Goal: Information Seeking & Learning: Check status

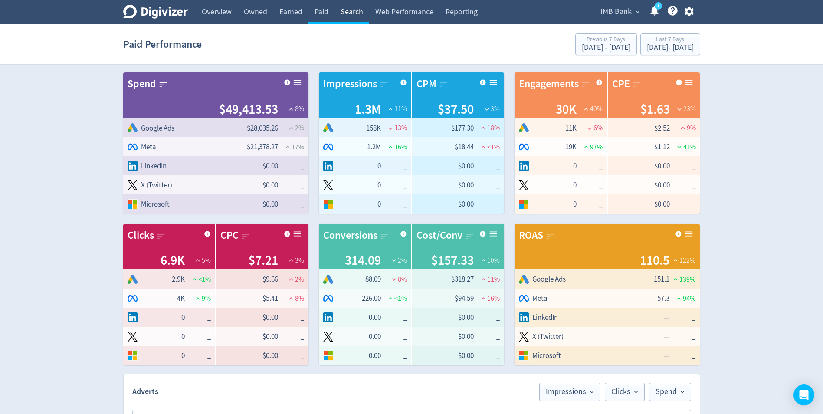
click at [354, 13] on link "Search" at bounding box center [351, 12] width 35 height 24
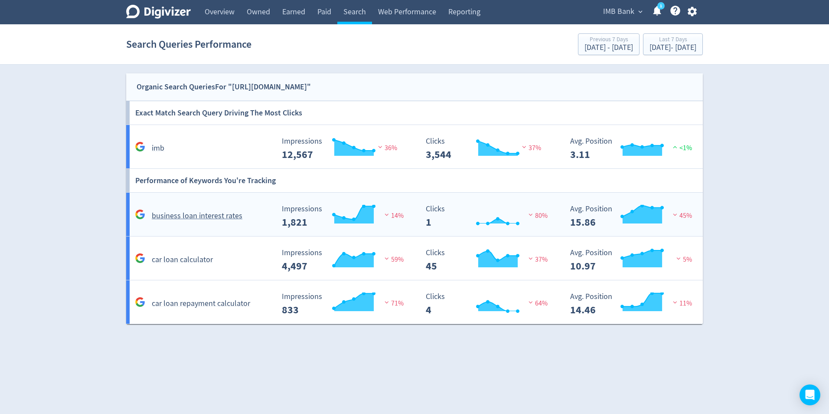
click at [178, 212] on h5 "business loan interest rates" at bounding box center [197, 216] width 91 height 10
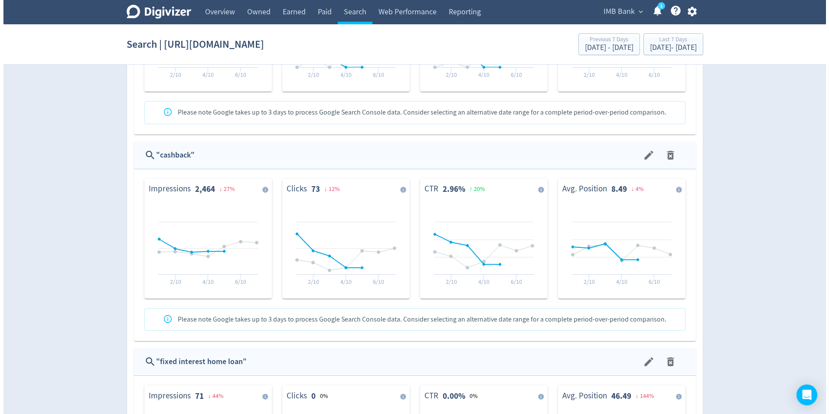
scroll to position [911, 0]
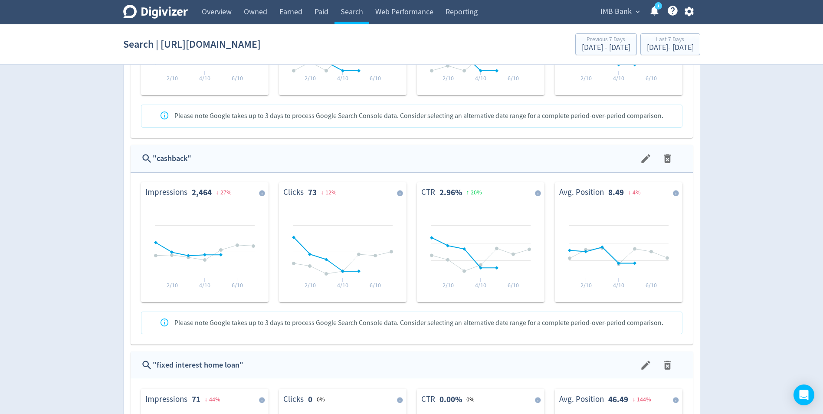
click at [188, 161] on div "" cashback "" at bounding box center [396, 158] width 486 height 13
click at [643, 154] on icon "menu" at bounding box center [646, 159] width 12 height 12
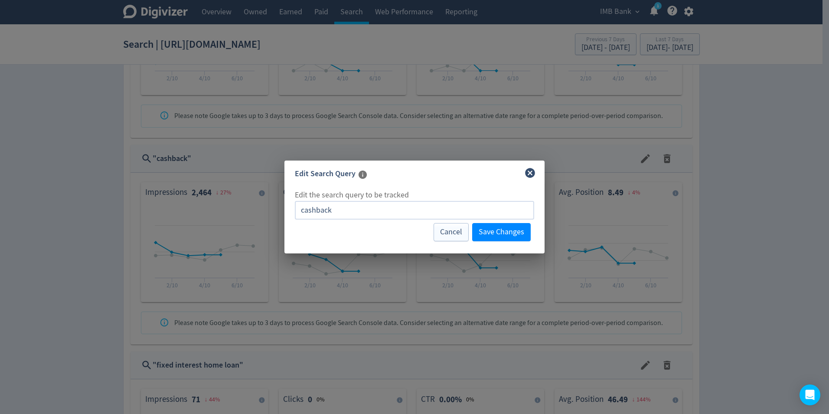
drag, startPoint x: 345, startPoint y: 213, endPoint x: 252, endPoint y: 196, distance: 94.8
click at [256, 198] on div "Edit Search Query Edit the search query to be tracked cashback ​ Cancel Save Ch…" at bounding box center [414, 207] width 829 height 414
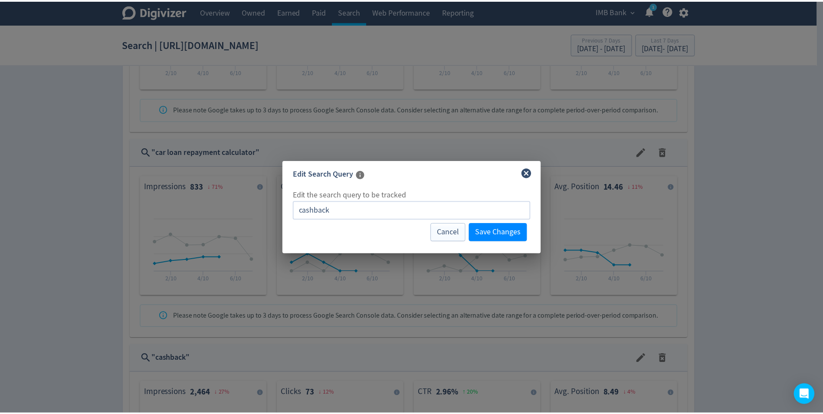
scroll to position [1111, 0]
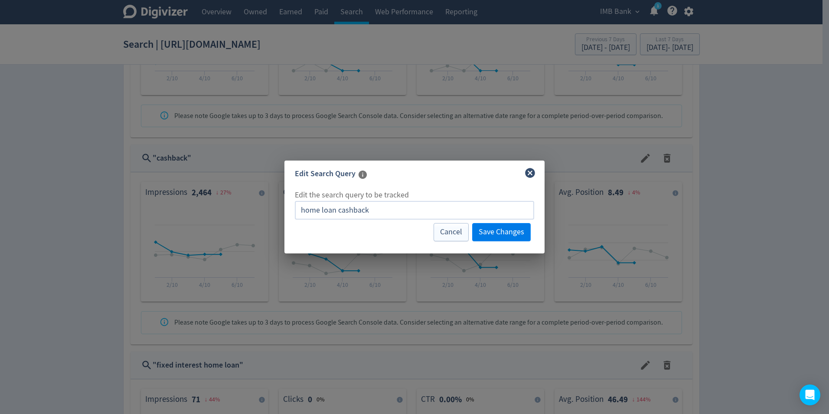
type input "home loan cashback"
click at [508, 229] on span "Save Changes" at bounding box center [502, 232] width 46 height 8
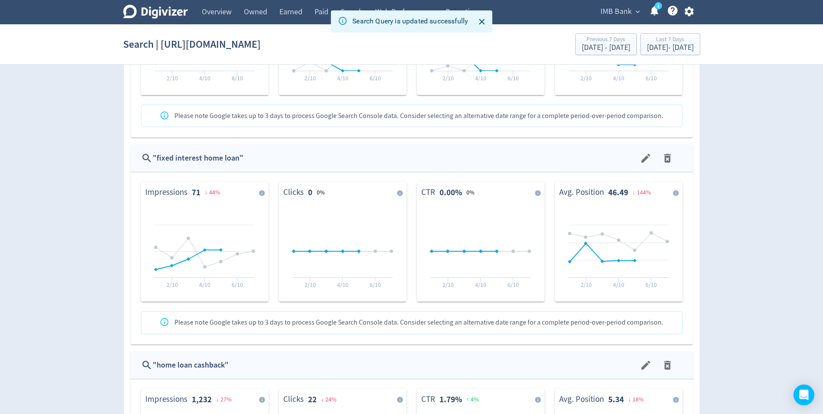
click at [644, 160] on icon "menu" at bounding box center [645, 158] width 9 height 9
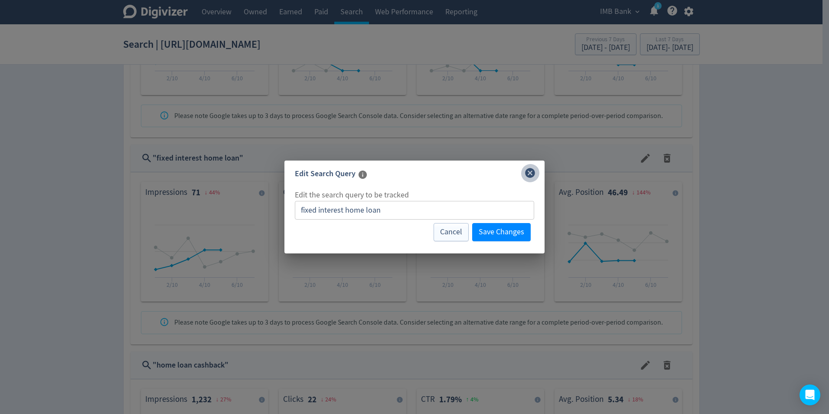
click at [537, 173] on button "close" at bounding box center [530, 173] width 19 height 19
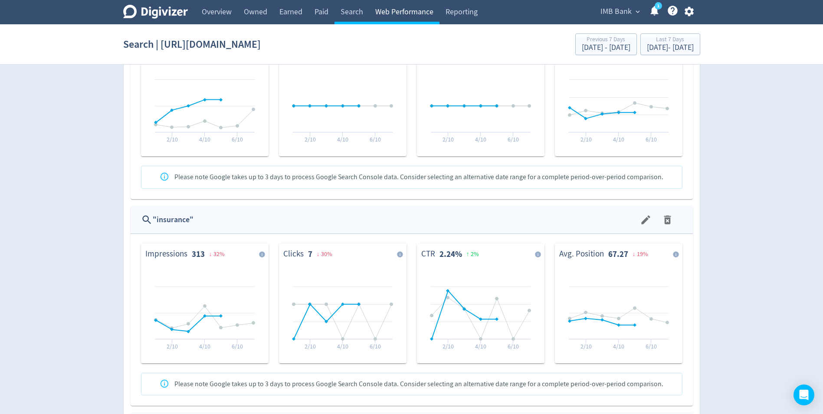
scroll to position [1494, 0]
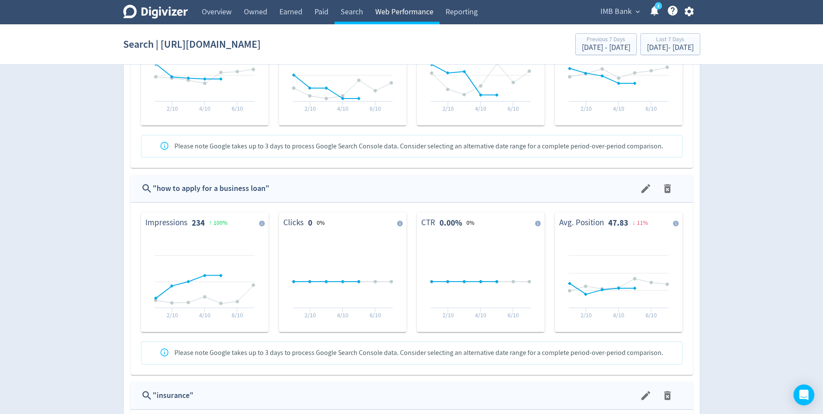
click at [396, 16] on link "Web Performance" at bounding box center [404, 12] width 70 height 24
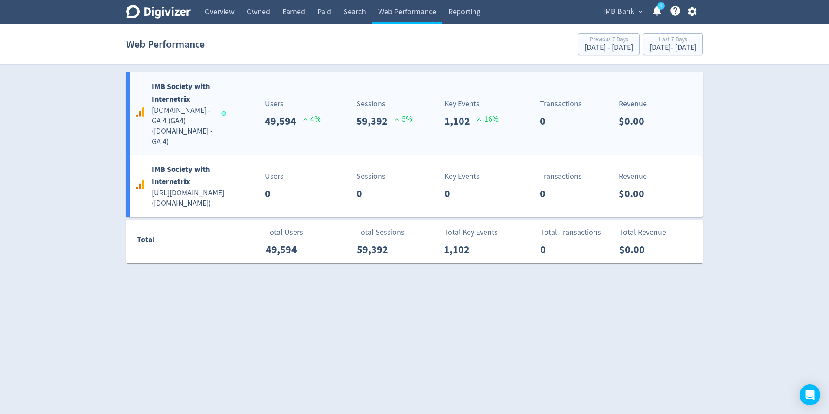
click at [177, 118] on h5 "[DOMAIN_NAME] - GA 4 (GA4) ( [DOMAIN_NAME] - GA 4 )" at bounding box center [183, 126] width 62 height 42
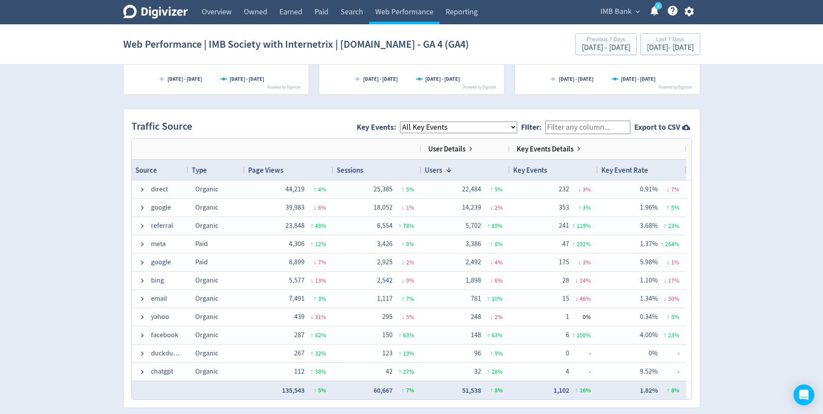
scroll to position [520, 0]
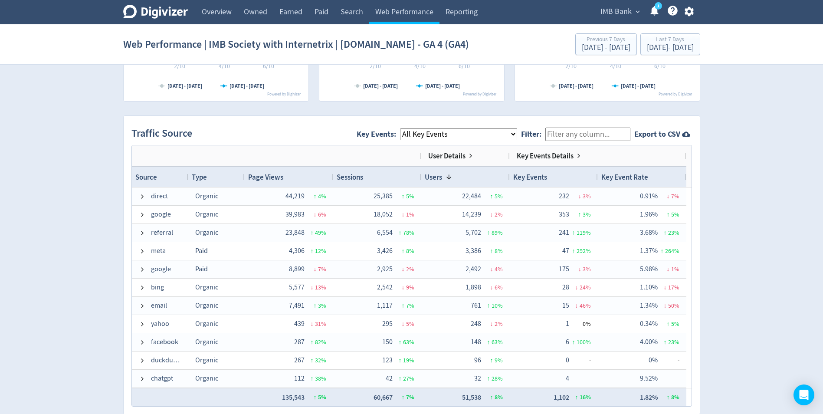
click at [485, 130] on select "All Key Events eCommerce landlord_insurance_cta digital_mortgage_submitted pl_a…" at bounding box center [458, 134] width 117 height 12
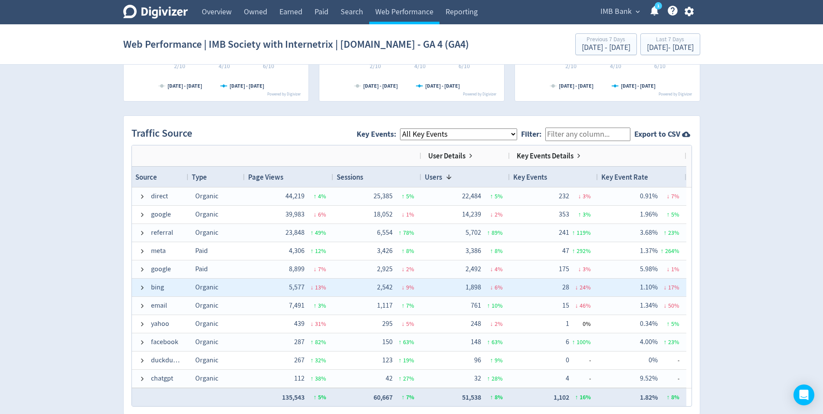
select select "term_deposit_enquiry_submitted"
click at [407, 128] on select "All Key Events eCommerce landlord_insurance_cta digital_mortgage_submitted pl_a…" at bounding box center [458, 134] width 117 height 12
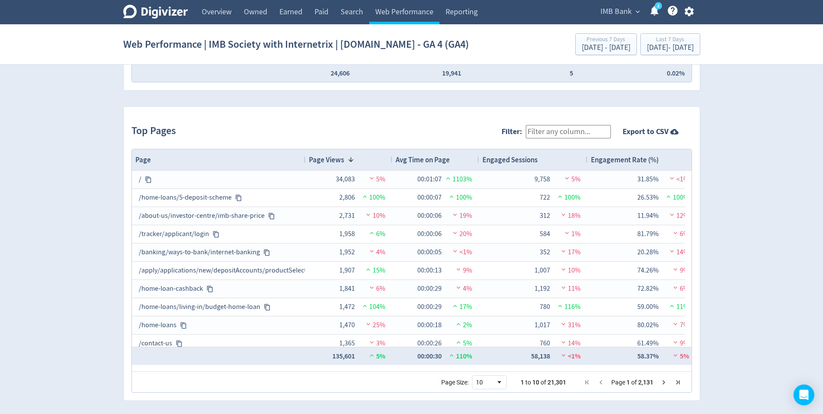
scroll to position [850, 0]
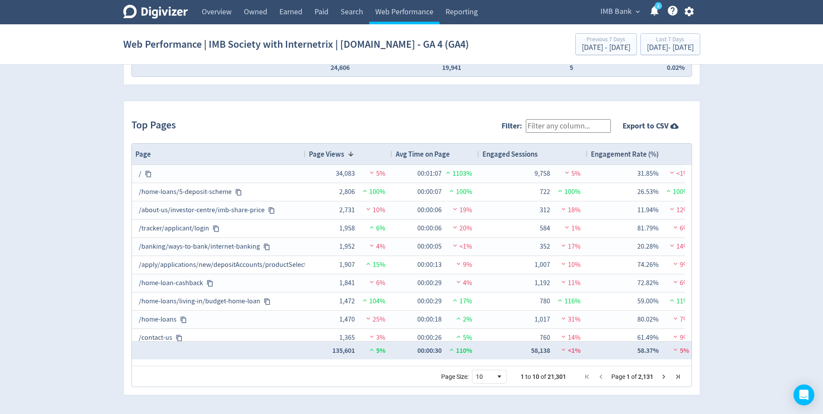
click at [564, 127] on input "Filter:" at bounding box center [568, 125] width 85 height 13
click at [560, 125] on input "Filter:" at bounding box center [568, 125] width 85 height 13
click at [567, 126] on input "Filter:" at bounding box center [568, 125] width 85 height 13
type input "term"
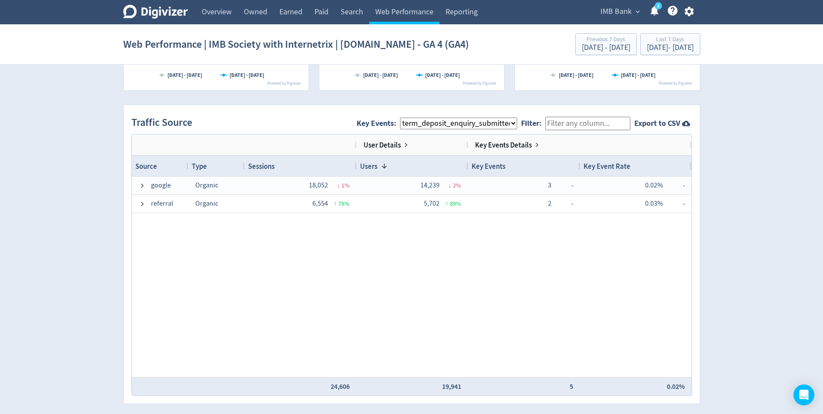
scroll to position [546, 0]
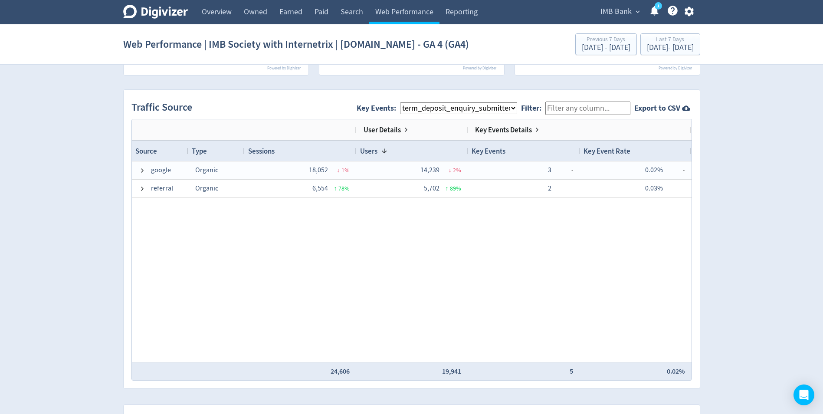
click at [499, 112] on select "All Key Events eCommerce landlord_insurance_cta digital_mortgage_submitted pl_a…" at bounding box center [458, 108] width 117 height 12
click at [407, 102] on select "All Key Events eCommerce landlord_insurance_cta digital_mortgage_submitted pl_a…" at bounding box center [458, 108] width 117 height 12
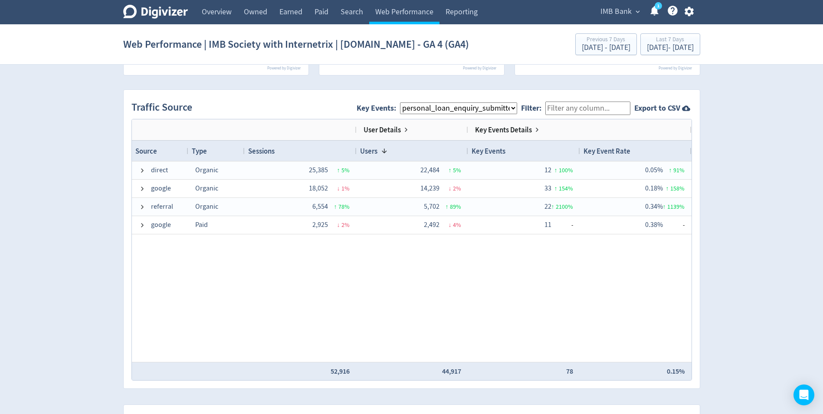
click at [464, 108] on select "All Key Events eCommerce landlord_insurance_cta digital_mortgage_submitted pl_a…" at bounding box center [458, 108] width 117 height 12
click at [407, 102] on select "All Key Events eCommerce landlord_insurance_cta digital_mortgage_submitted pl_a…" at bounding box center [458, 108] width 117 height 12
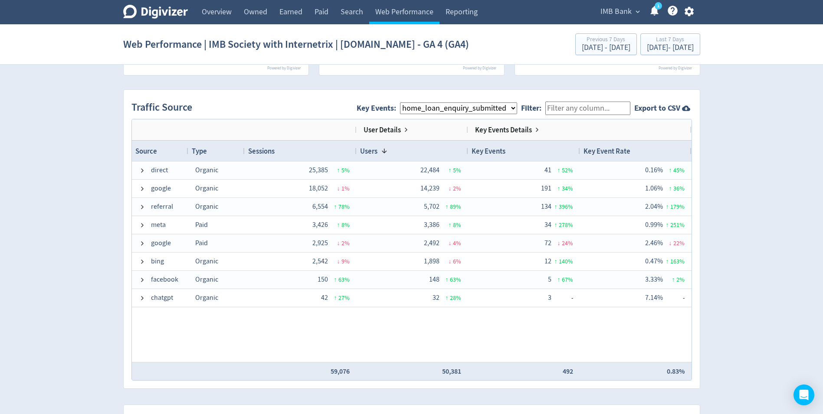
click at [458, 111] on select "All Key Events eCommerce landlord_insurance_cta digital_mortgage_submitted pl_a…" at bounding box center [458, 108] width 117 height 12
click at [407, 102] on select "All Key Events eCommerce landlord_insurance_cta digital_mortgage_submitted pl_a…" at bounding box center [458, 108] width 117 height 12
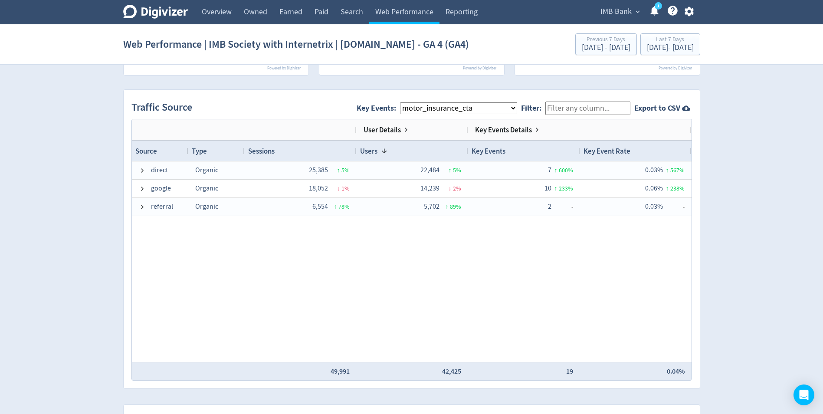
click at [454, 106] on select "All Key Events eCommerce landlord_insurance_cta digital_mortgage_submitted pl_a…" at bounding box center [458, 108] width 117 height 12
click at [407, 102] on select "All Key Events eCommerce landlord_insurance_cta digital_mortgage_submitted pl_a…" at bounding box center [458, 108] width 117 height 12
click at [463, 110] on select "All Key Events eCommerce landlord_insurance_cta digital_mortgage_submitted pl_a…" at bounding box center [458, 108] width 117 height 12
click at [407, 102] on select "All Key Events eCommerce landlord_insurance_cta digital_mortgage_submitted pl_a…" at bounding box center [458, 108] width 117 height 12
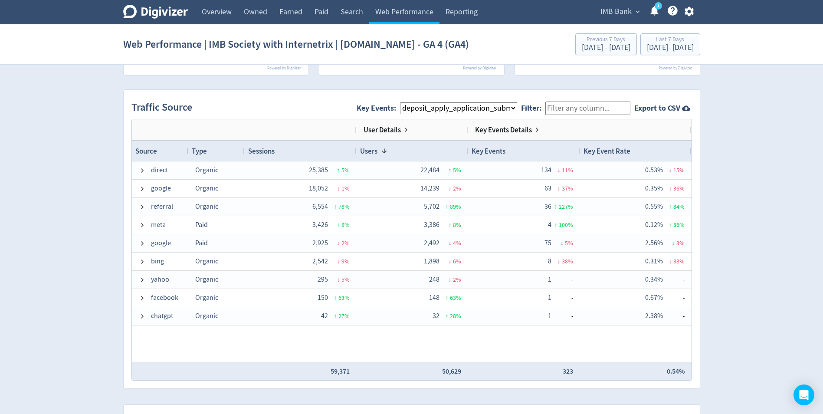
click at [462, 110] on select "All Key Events eCommerce landlord_insurance_cta digital_mortgage_submitted pl_a…" at bounding box center [458, 108] width 117 height 12
click at [407, 102] on select "All Key Events eCommerce landlord_insurance_cta digital_mortgage_submitted pl_a…" at bounding box center [458, 108] width 117 height 12
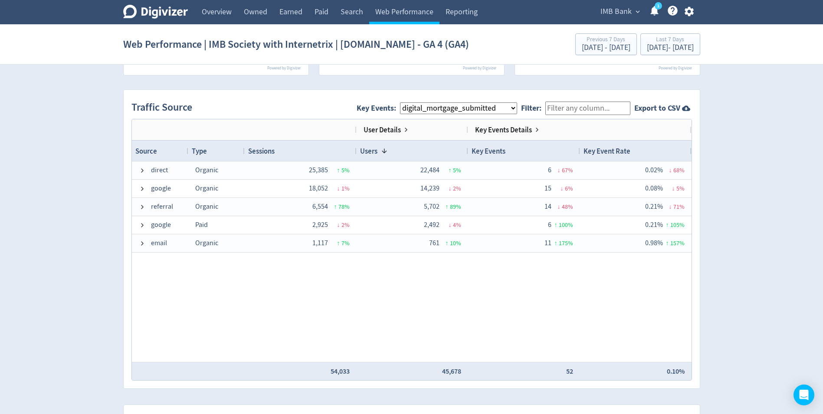
click at [456, 108] on select "All Key Events eCommerce landlord_insurance_cta digital_mortgage_submitted pl_a…" at bounding box center [458, 108] width 117 height 12
select select "home_loan_enquiry_submitted"
click at [407, 102] on select "All Key Events eCommerce landlord_insurance_cta digital_mortgage_submitted pl_a…" at bounding box center [458, 108] width 117 height 12
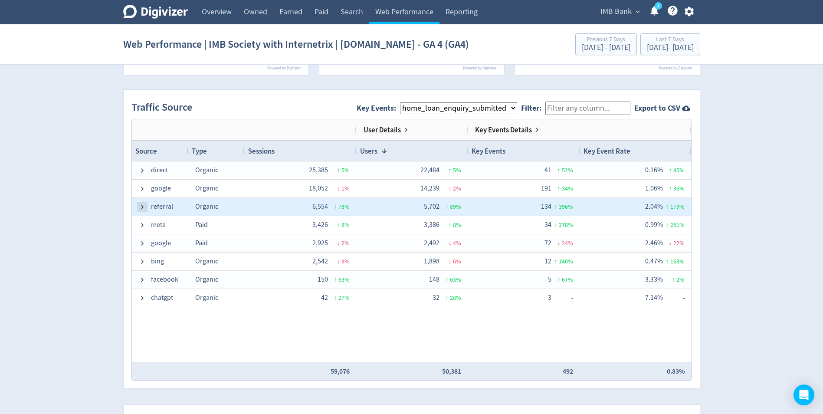
click at [140, 208] on span at bounding box center [142, 206] width 7 height 7
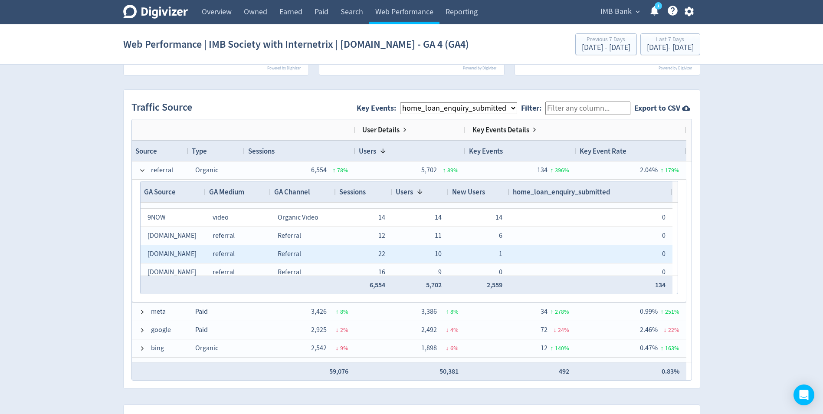
scroll to position [0, 0]
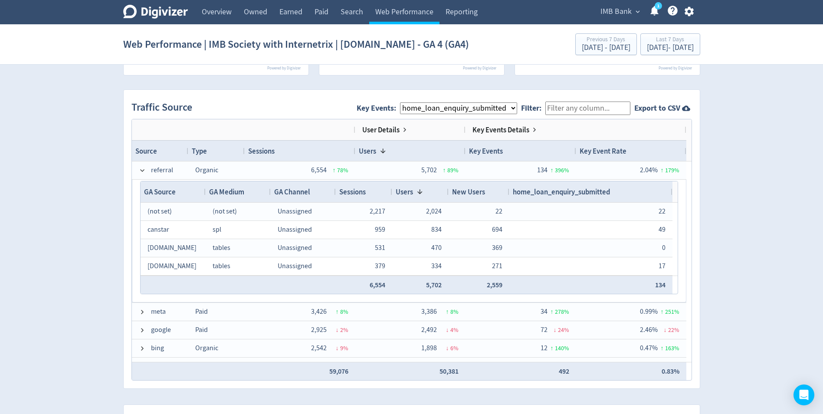
click at [606, 195] on span "home_loan_enquiry_submitted" at bounding box center [561, 192] width 97 height 10
click at [605, 193] on span "home_loan_enquiry_submitted" at bounding box center [561, 192] width 97 height 10
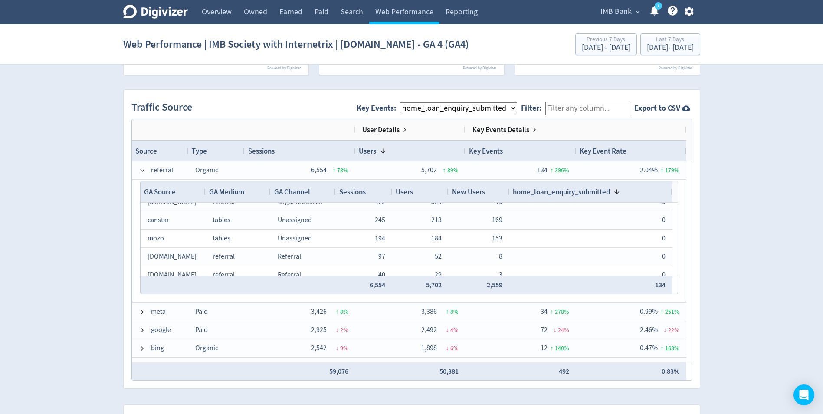
click at [128, 261] on div "Traffic Source Key Events: All Key Events eCommerce landlord_insurance_cta digi…" at bounding box center [412, 239] width 576 height 298
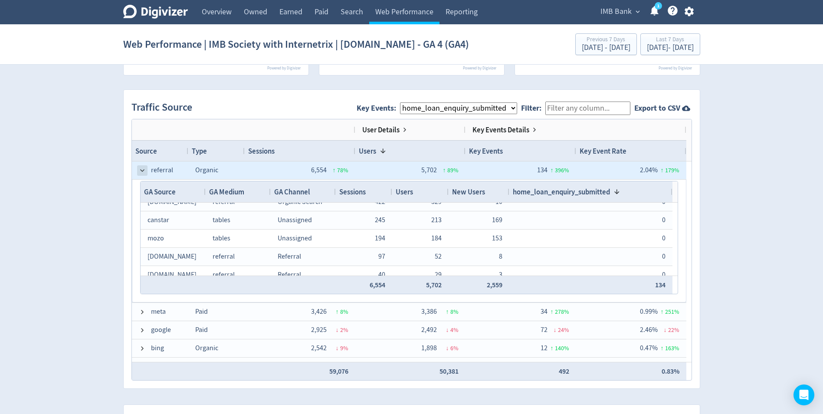
click at [141, 170] on span at bounding box center [142, 170] width 7 height 7
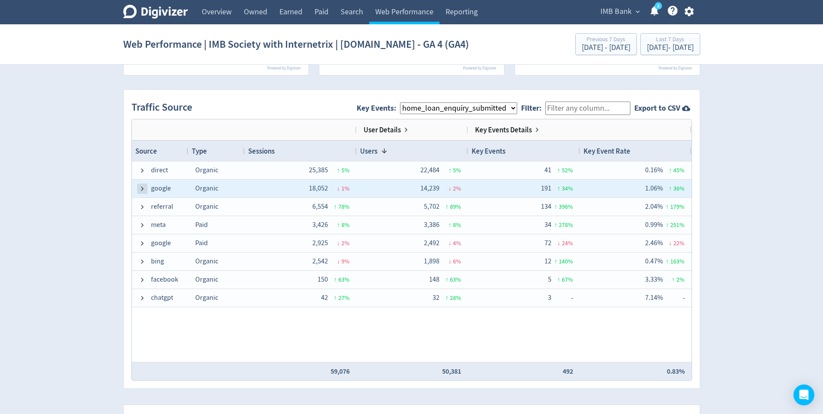
click at [141, 185] on span at bounding box center [142, 188] width 7 height 7
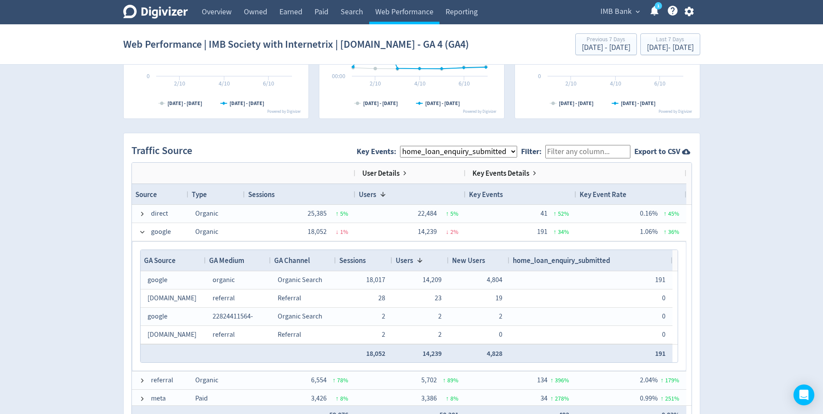
click at [598, 259] on span "home_loan_enquiry_submitted" at bounding box center [561, 260] width 97 height 10
click at [589, 258] on span "home_loan_enquiry_submitted" at bounding box center [561, 260] width 97 height 10
click at [115, 256] on div "Created with Highcharts 10.3.3 Chart context menu [DATE] - [DATE] [DATE] - [DAT…" at bounding box center [411, 164] width 592 height 1191
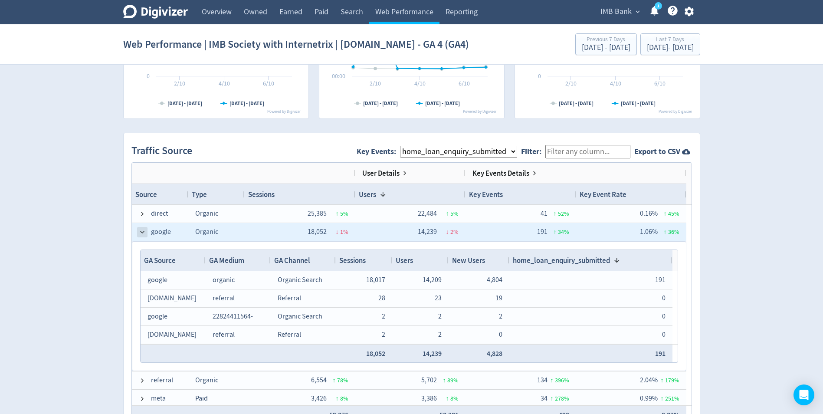
click at [142, 235] on span at bounding box center [142, 232] width 7 height 7
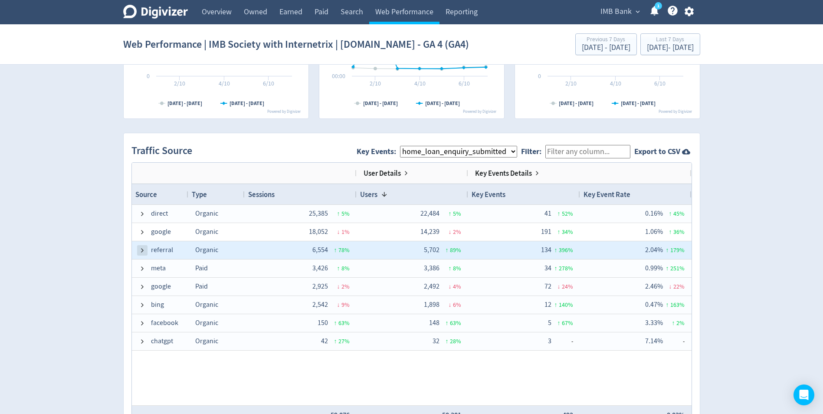
click at [141, 250] on span at bounding box center [142, 250] width 7 height 7
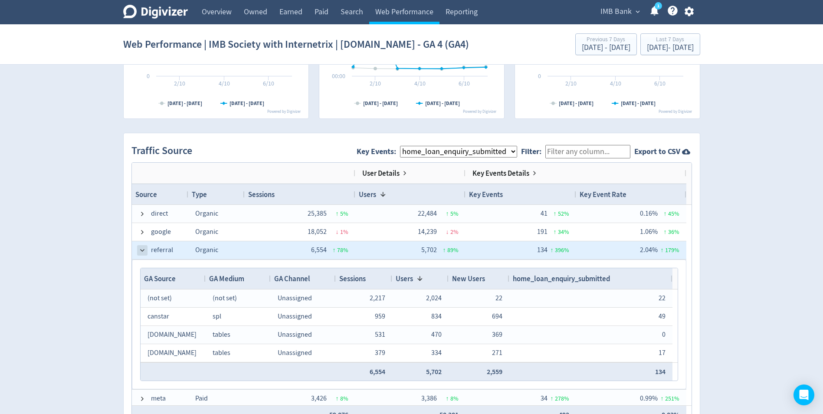
click at [141, 249] on span at bounding box center [142, 250] width 7 height 7
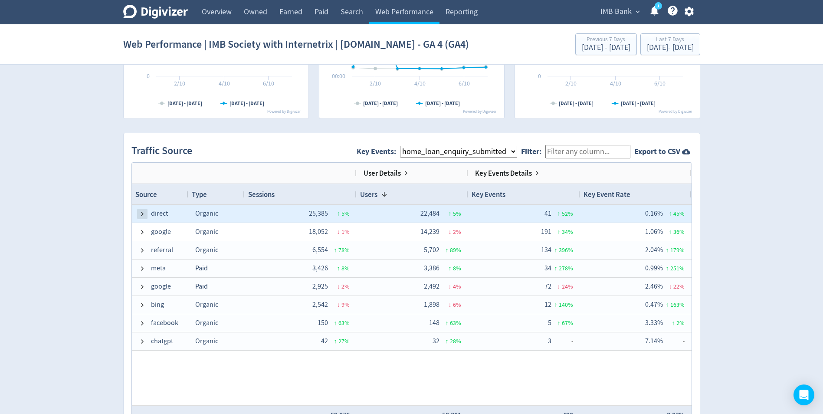
click at [141, 214] on span at bounding box center [142, 213] width 7 height 7
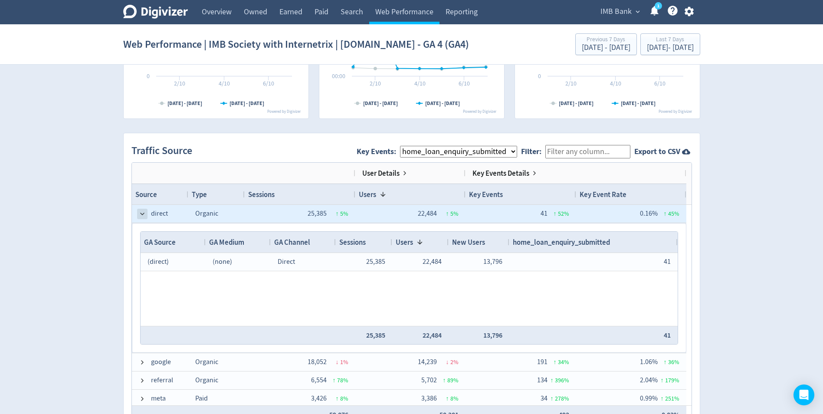
click at [141, 214] on span at bounding box center [142, 213] width 7 height 7
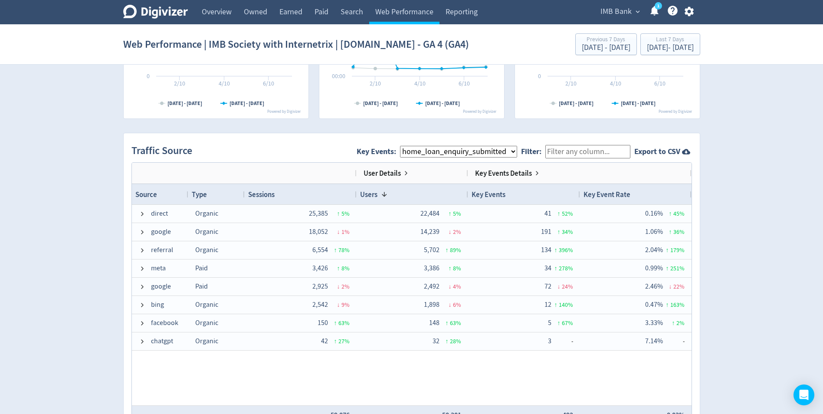
click at [526, 197] on div "Key Events" at bounding box center [523, 194] width 105 height 16
click at [526, 196] on div "Key Events 1" at bounding box center [523, 194] width 105 height 16
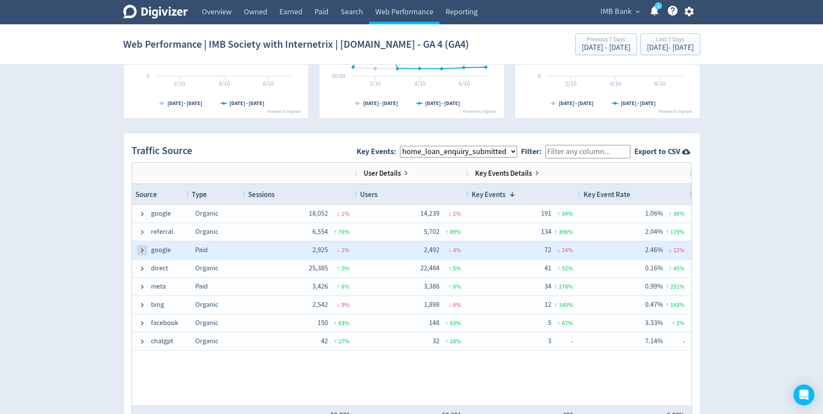
click at [142, 250] on span at bounding box center [142, 250] width 7 height 7
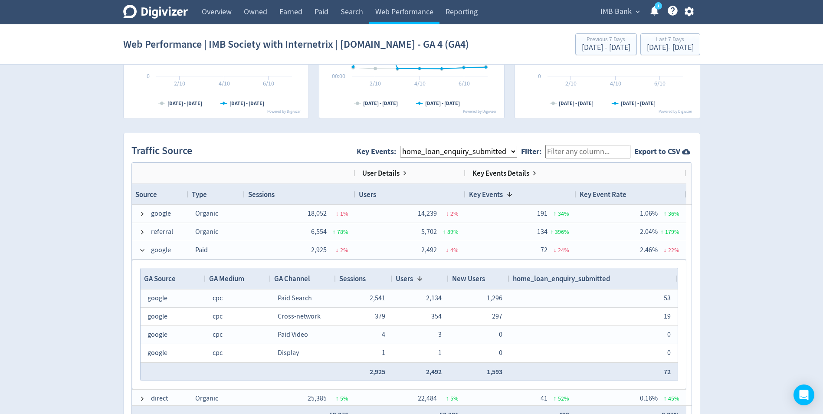
click at [576, 280] on span "home_loan_enquiry_submitted" at bounding box center [561, 279] width 97 height 10
click at [581, 278] on span "home_loan_enquiry_submitted" at bounding box center [561, 279] width 97 height 10
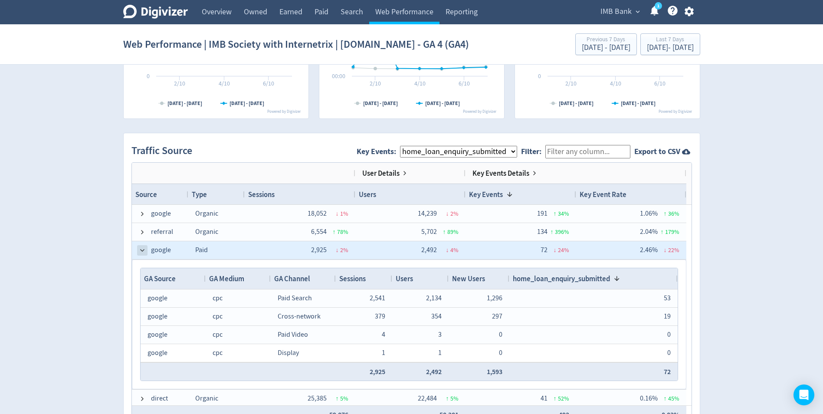
click at [140, 251] on span at bounding box center [142, 250] width 7 height 7
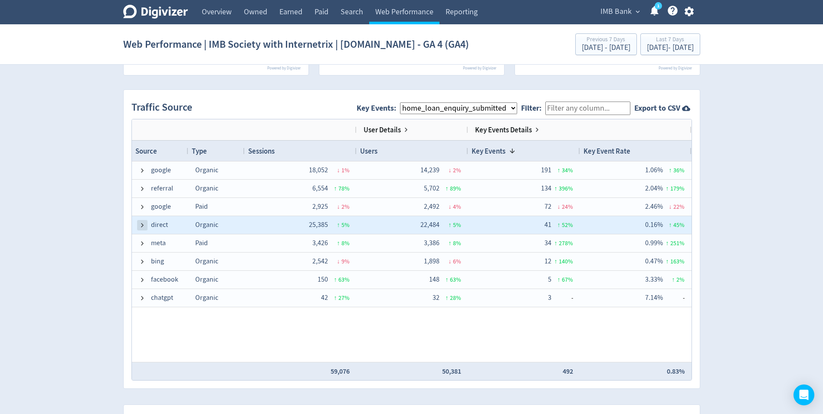
click at [140, 225] on span at bounding box center [142, 225] width 7 height 7
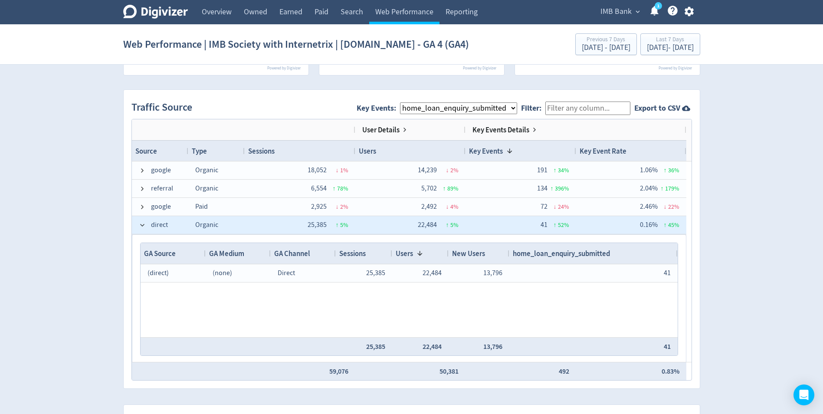
click at [140, 225] on span at bounding box center [142, 225] width 7 height 7
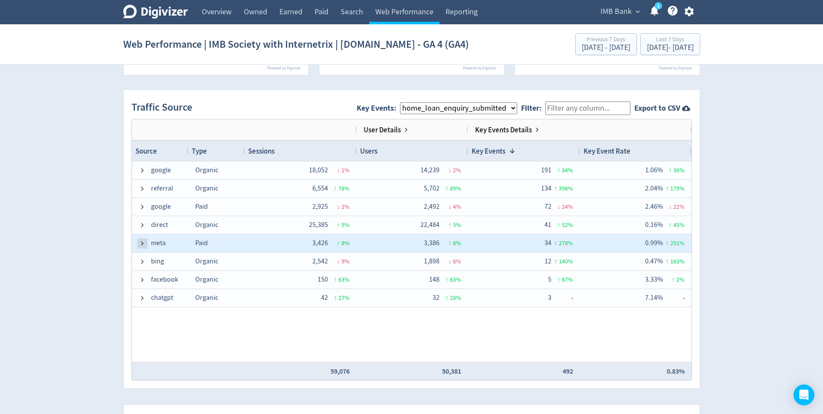
click at [143, 246] on span at bounding box center [142, 243] width 7 height 7
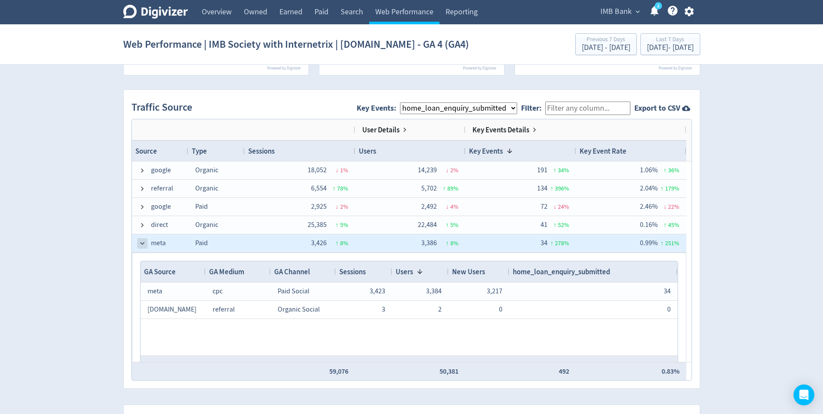
click at [141, 243] on span at bounding box center [142, 243] width 7 height 7
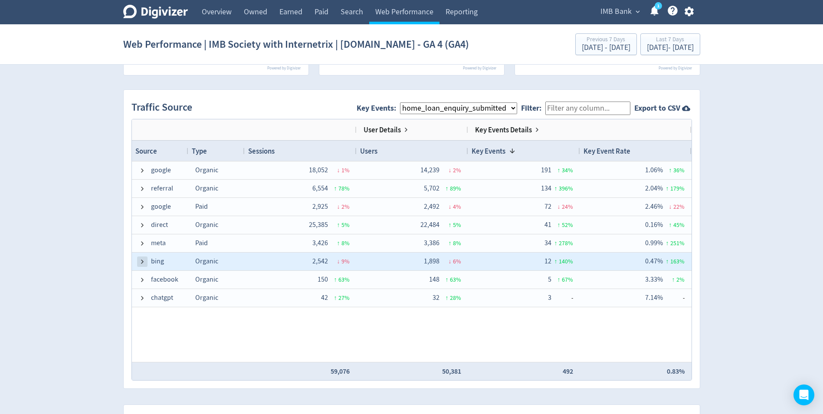
click at [141, 262] on span at bounding box center [142, 261] width 7 height 7
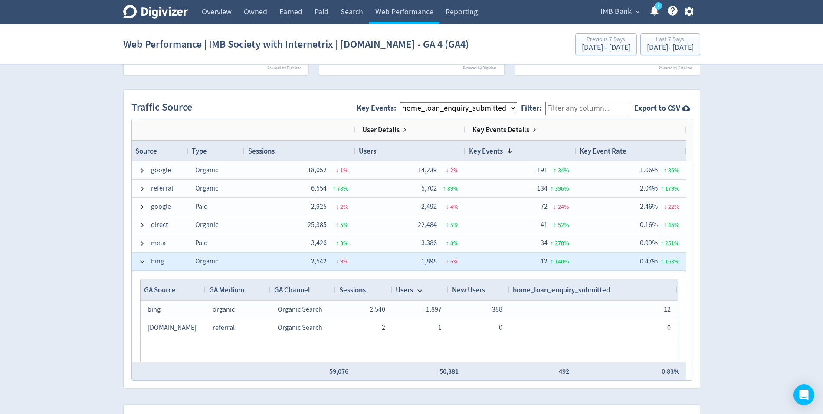
click at [141, 262] on span at bounding box center [142, 261] width 7 height 7
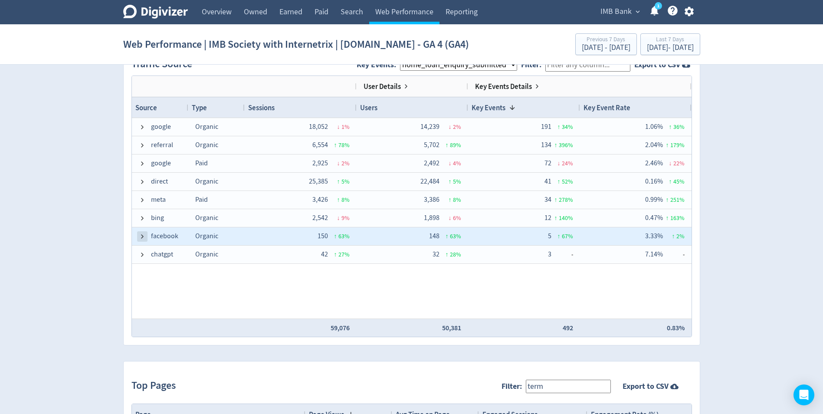
click at [141, 235] on span at bounding box center [142, 236] width 7 height 7
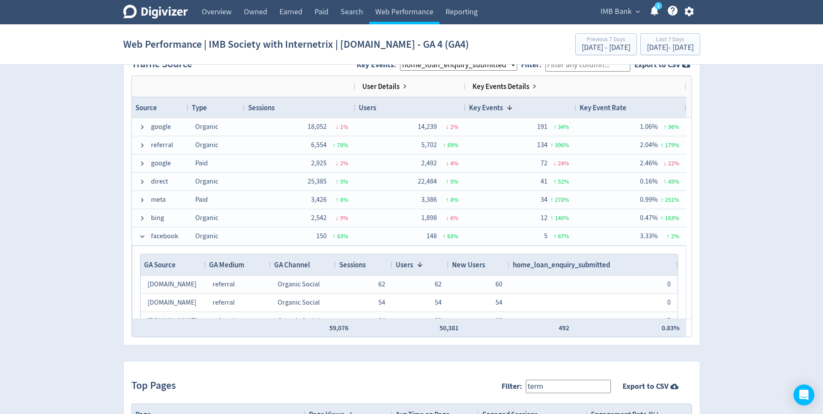
click at [570, 265] on span "home_loan_enquiry_submitted" at bounding box center [561, 265] width 97 height 10
click at [571, 265] on span "home_loan_enquiry_submitted" at bounding box center [561, 265] width 97 height 10
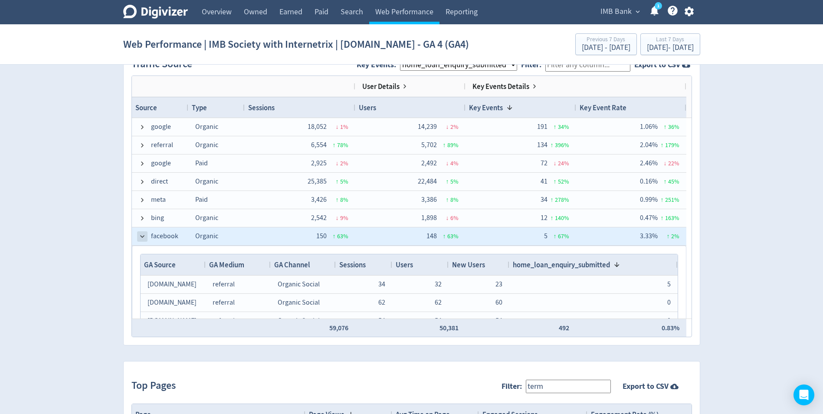
click at [142, 235] on span at bounding box center [142, 236] width 7 height 7
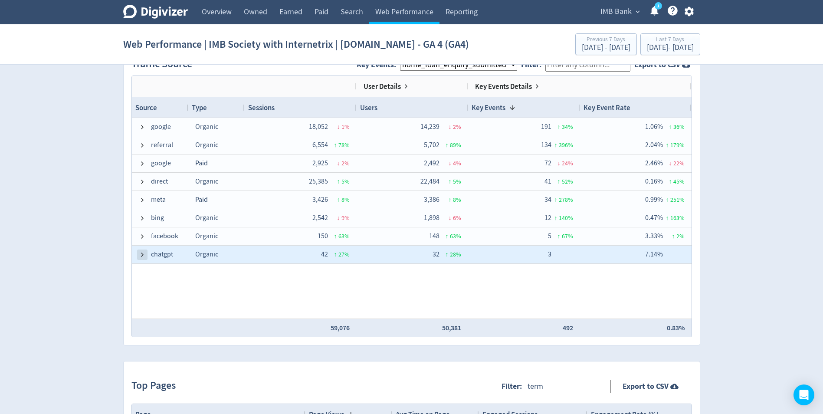
click at [142, 255] on span at bounding box center [142, 254] width 7 height 7
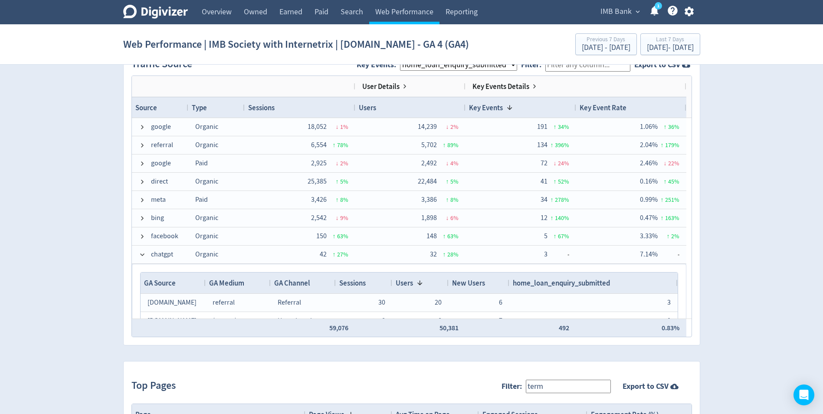
click at [566, 282] on span "home_loan_enquiry_submitted" at bounding box center [561, 283] width 97 height 10
click at [577, 281] on span "home_loan_enquiry_submitted" at bounding box center [561, 283] width 97 height 10
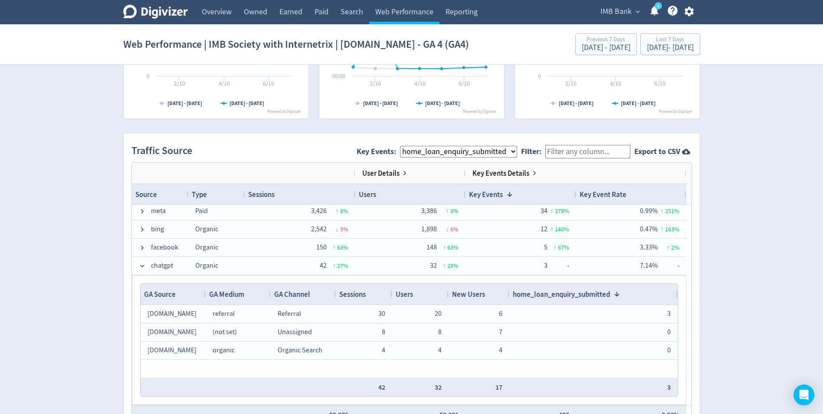
scroll to position [546, 0]
